Goal: Task Accomplishment & Management: Use online tool/utility

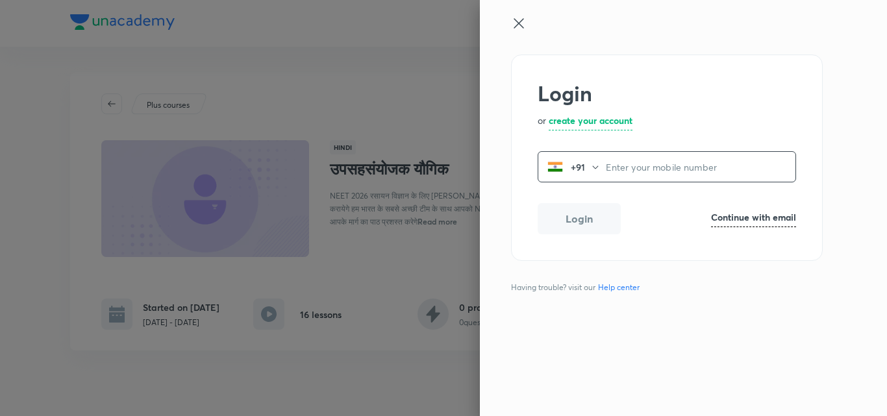
click at [617, 171] on input "tel" at bounding box center [701, 167] width 190 height 27
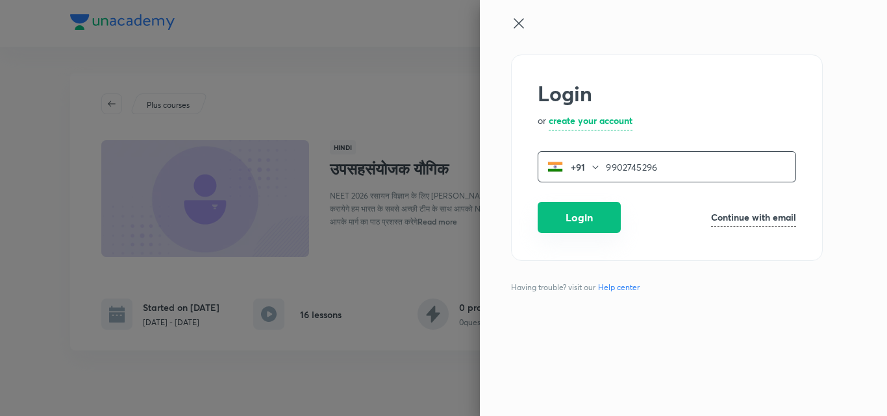
type input "9902745296"
click at [589, 219] on button "Login" at bounding box center [579, 217] width 83 height 31
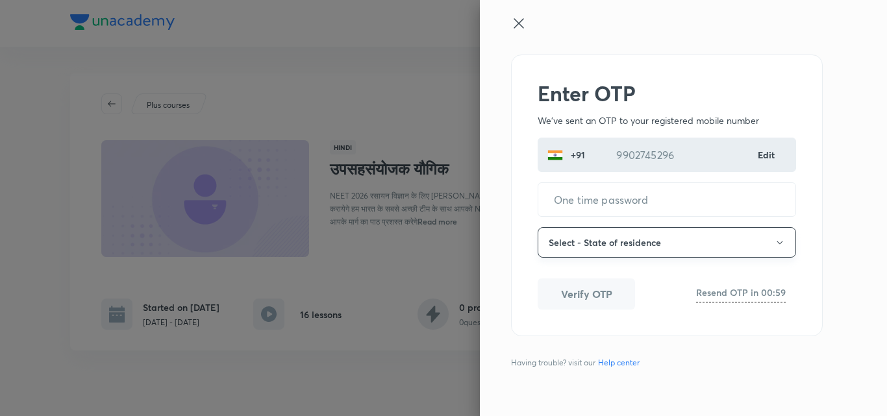
click at [579, 245] on button "Select - State of residence" at bounding box center [667, 242] width 258 height 31
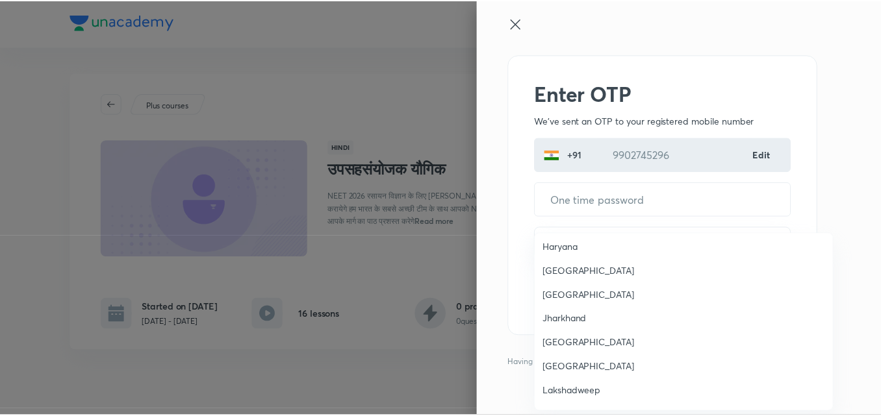
scroll to position [319, 0]
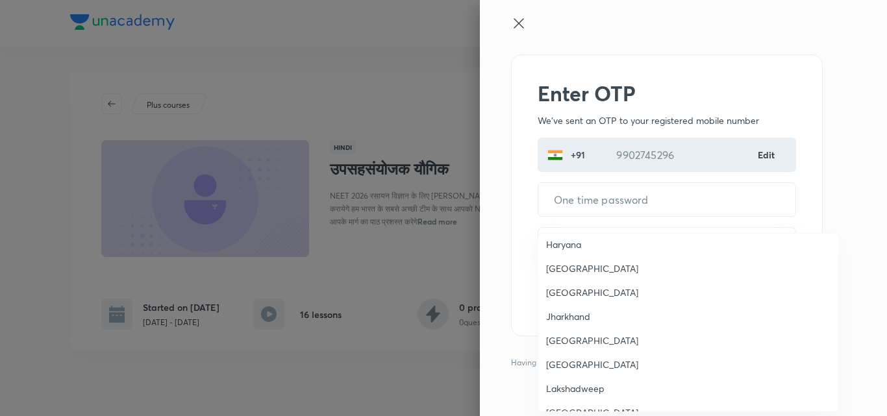
click at [577, 344] on span "Karnataka" at bounding box center [688, 341] width 284 height 14
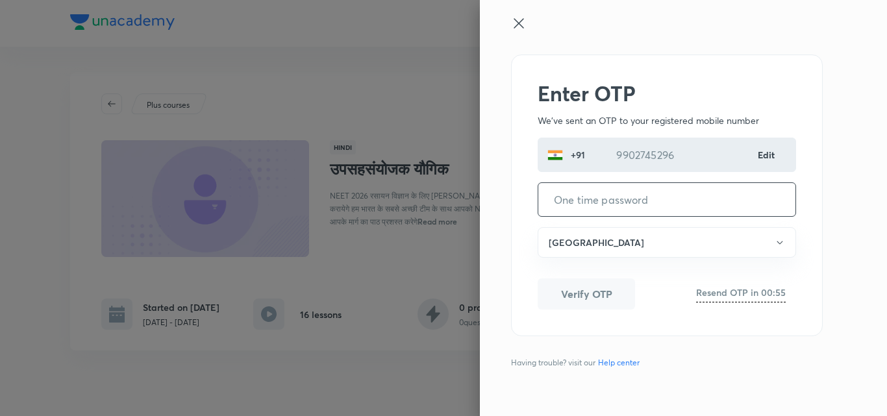
click at [620, 202] on input "tel" at bounding box center [666, 199] width 257 height 33
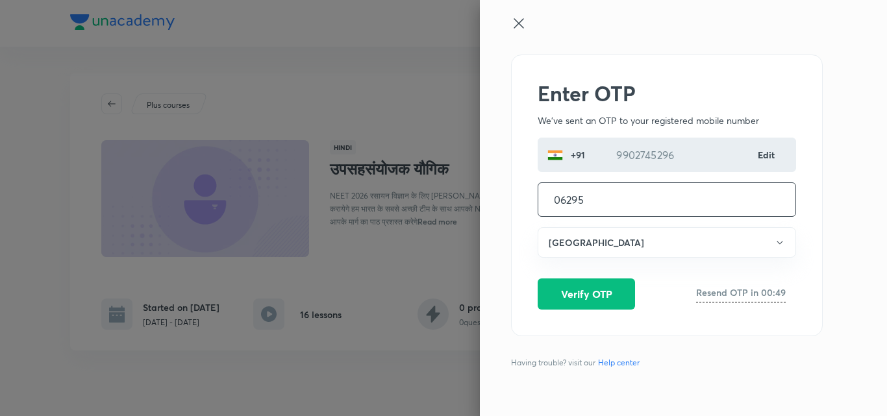
type input "062955"
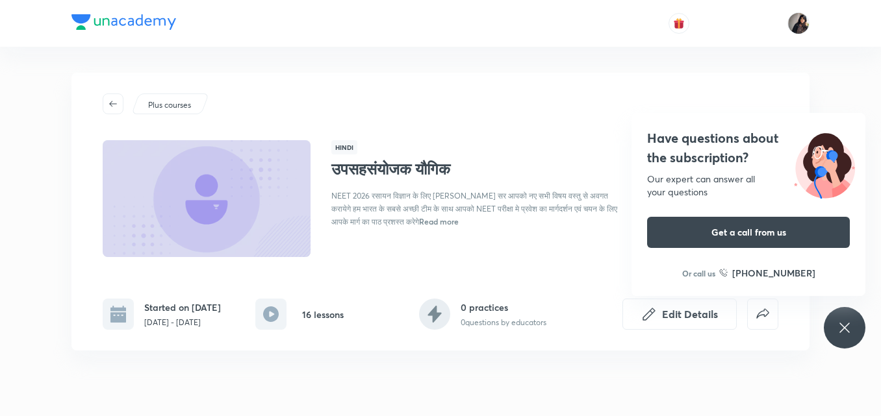
click at [851, 321] on icon at bounding box center [844, 328] width 16 height 16
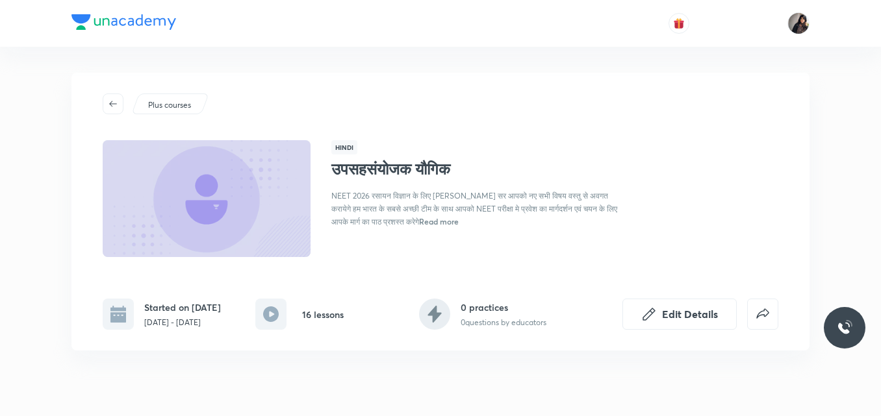
click at [508, 106] on div "Plus courses" at bounding box center [440, 104] width 675 height 21
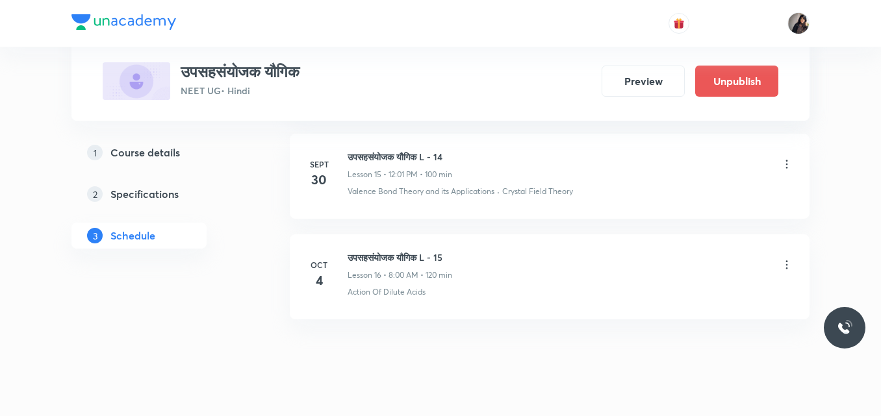
scroll to position [2174, 0]
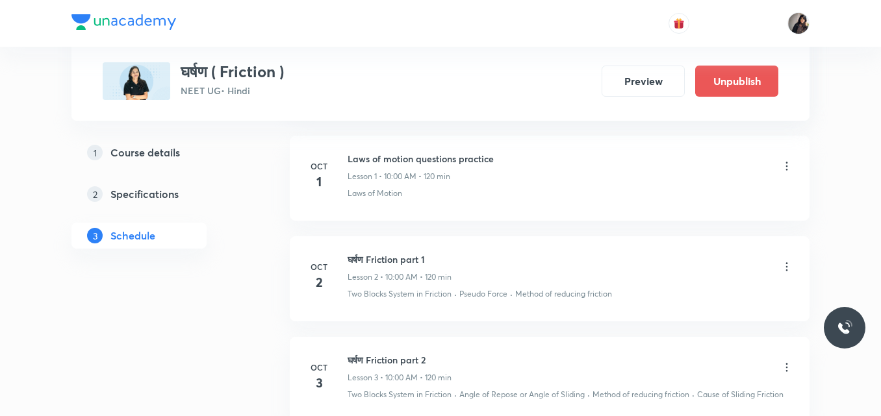
scroll to position [735, 0]
